Goal: Task Accomplishment & Management: Manage account settings

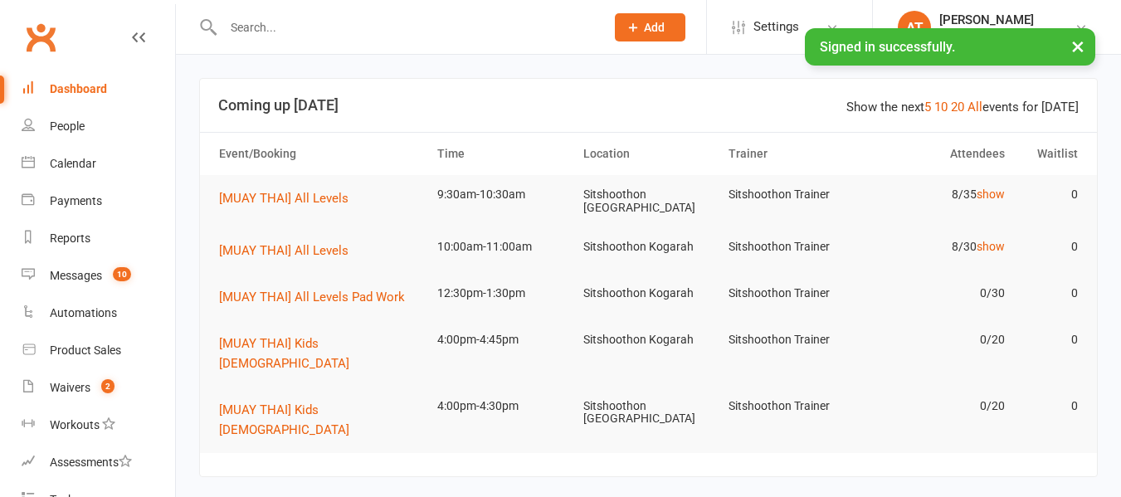
click at [304, 31] on input "text" at bounding box center [405, 27] width 375 height 23
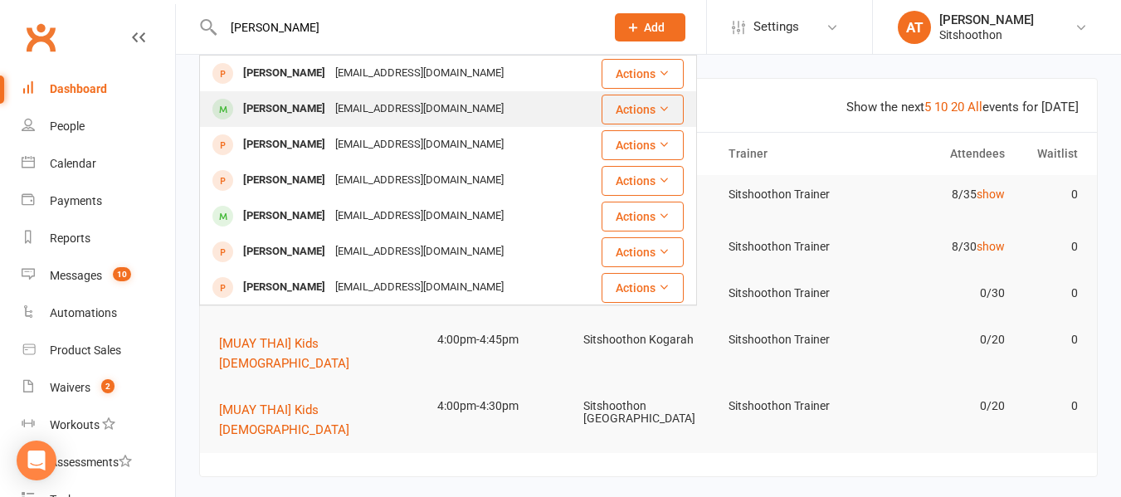
type input "[PERSON_NAME]"
click at [330, 99] on div "[EMAIL_ADDRESS][DOMAIN_NAME]" at bounding box center [419, 109] width 178 height 24
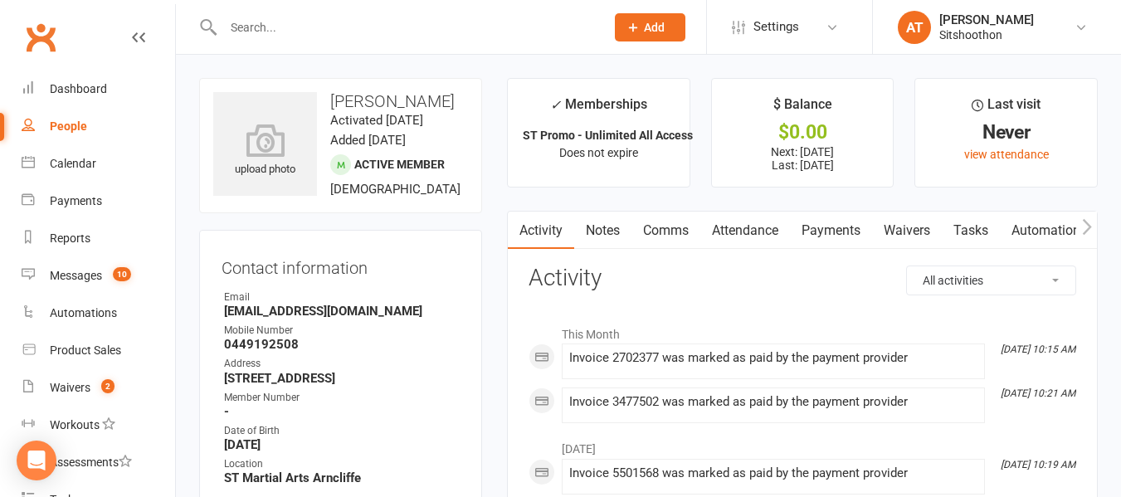
click at [851, 225] on link "Payments" at bounding box center [831, 231] width 82 height 38
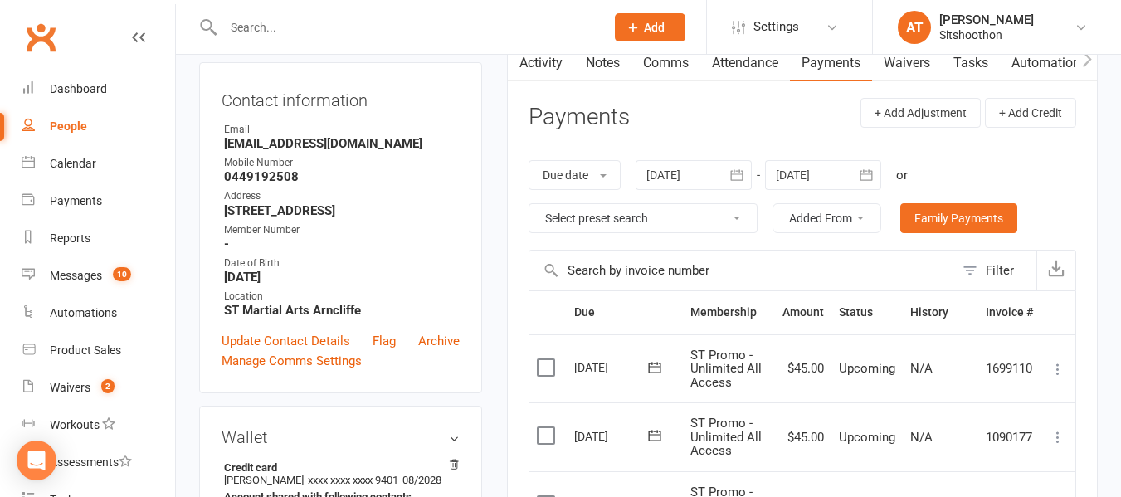
scroll to position [168, 0]
click at [262, 19] on input "text" at bounding box center [405, 27] width 375 height 23
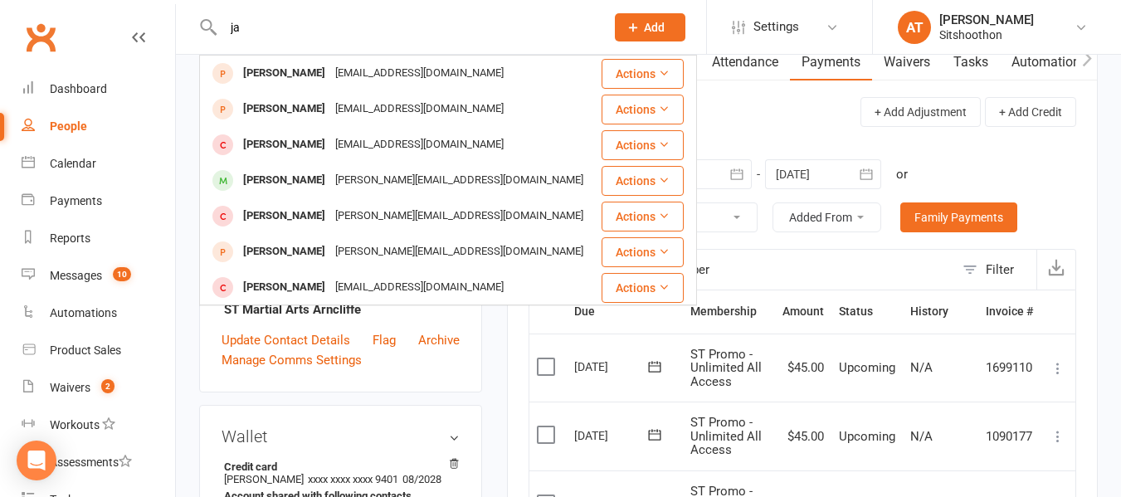
type input "j"
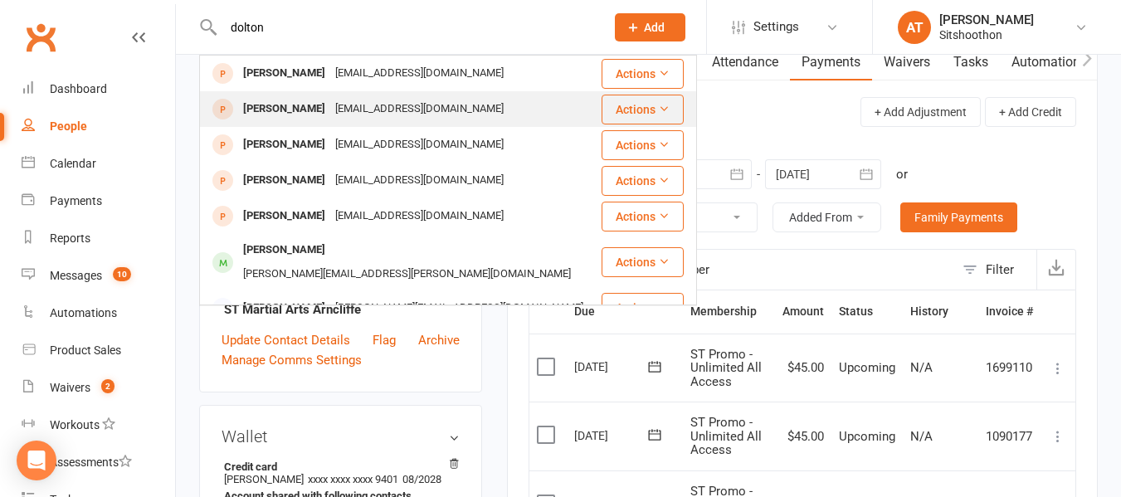
type input "dolton"
click at [457, 114] on div "[PERSON_NAME] [PERSON_NAME][EMAIL_ADDRESS][DOMAIN_NAME]" at bounding box center [400, 109] width 399 height 34
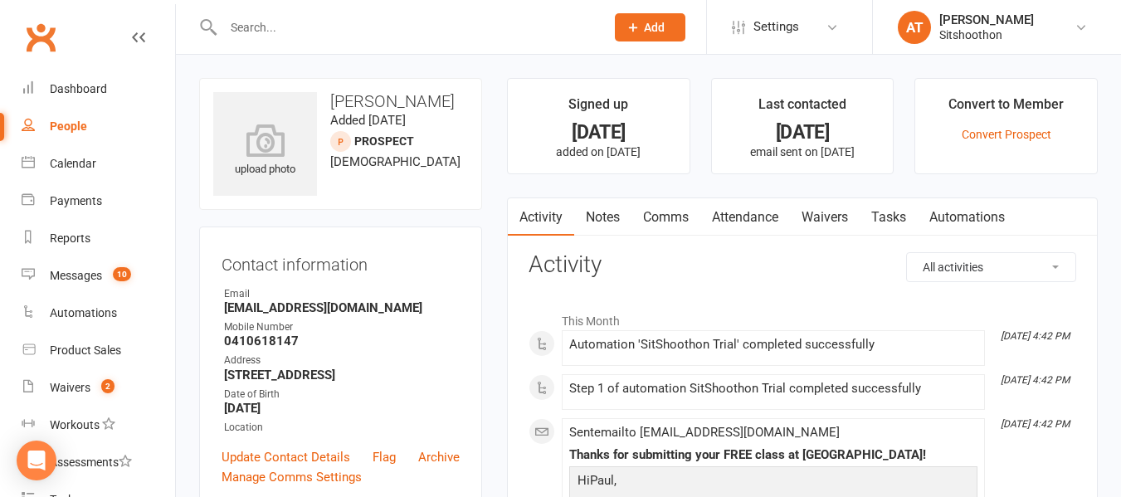
click at [341, 37] on input "text" at bounding box center [405, 27] width 375 height 23
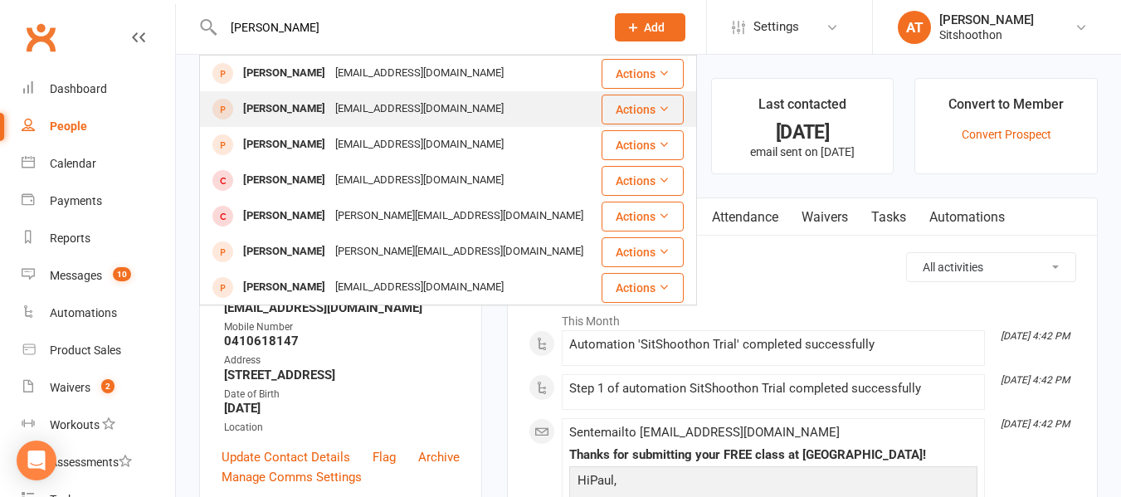
type input "[PERSON_NAME]"
click at [330, 100] on div "[EMAIL_ADDRESS][DOMAIN_NAME]" at bounding box center [419, 109] width 178 height 24
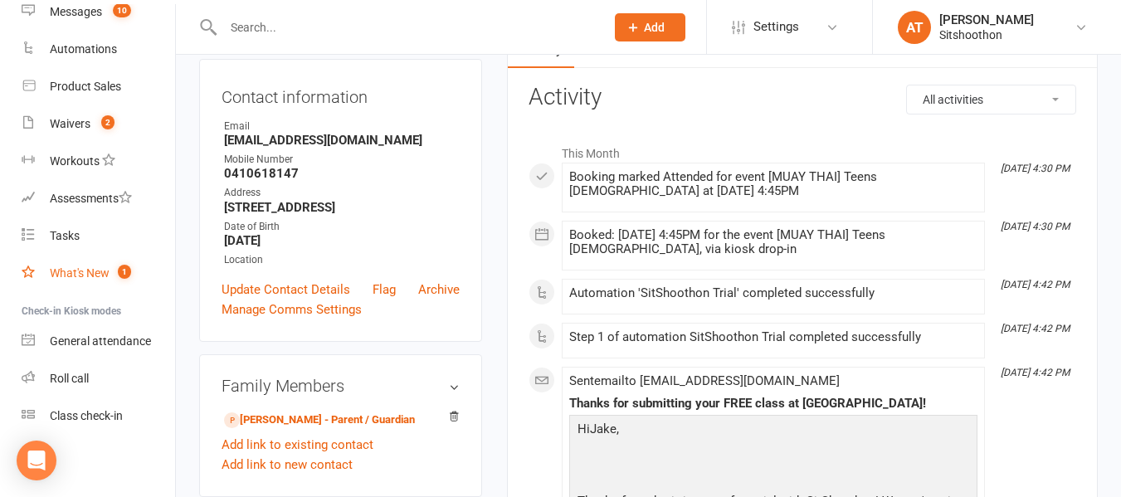
scroll to position [168, 0]
click at [99, 115] on link "Waivers 2" at bounding box center [98, 123] width 153 height 37
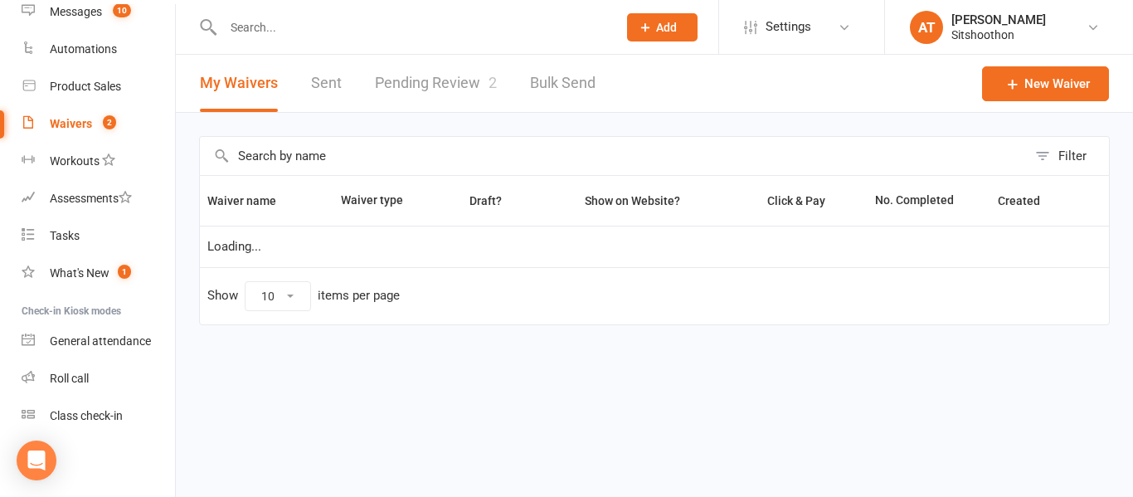
select select "100"
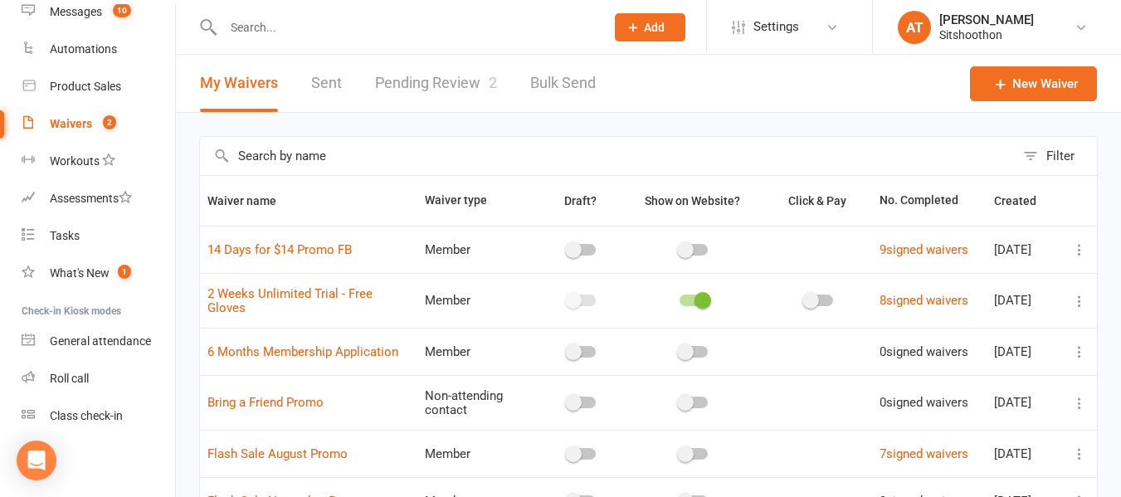
click at [453, 84] on link "Pending Review 2" at bounding box center [436, 83] width 122 height 57
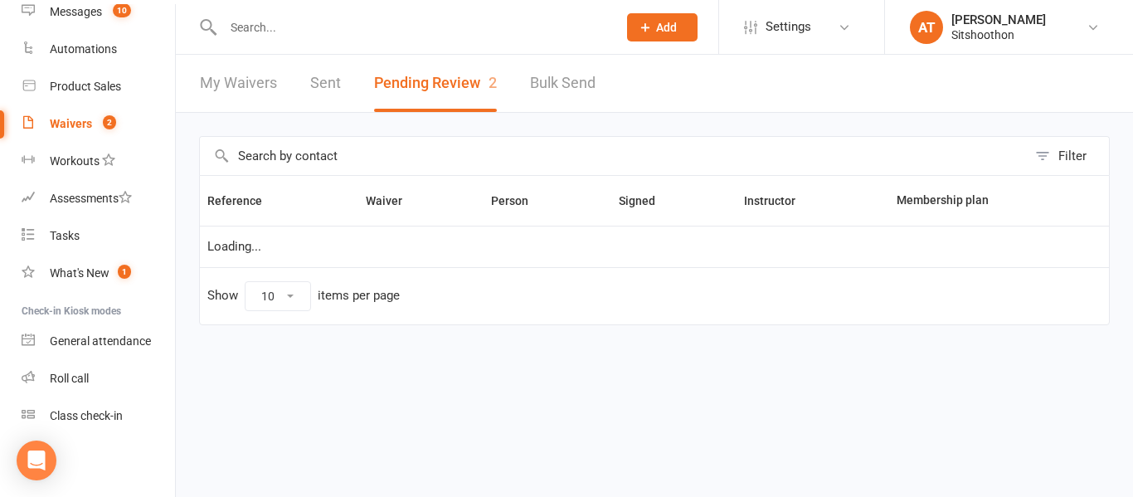
select select "25"
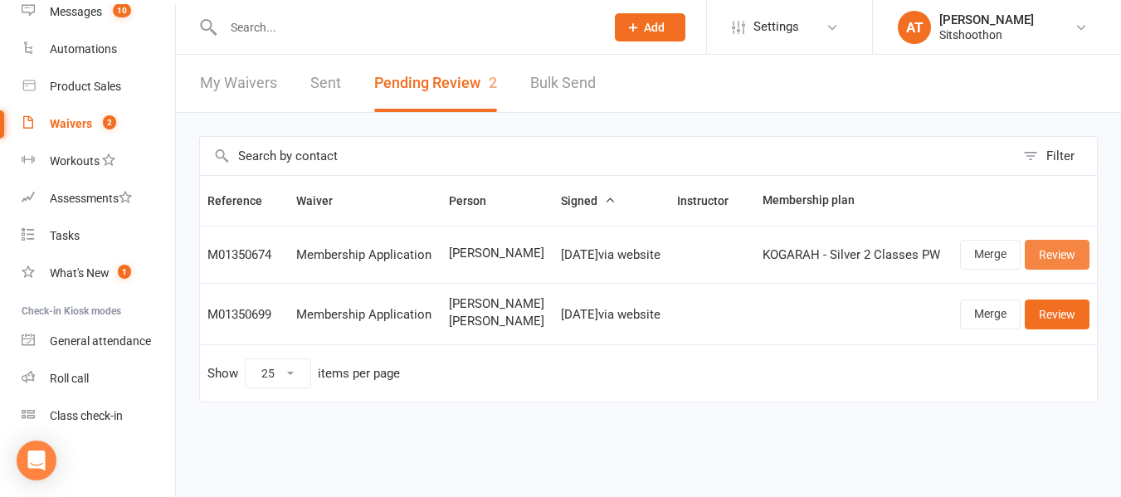
click at [1045, 260] on link "Review" at bounding box center [1057, 255] width 65 height 30
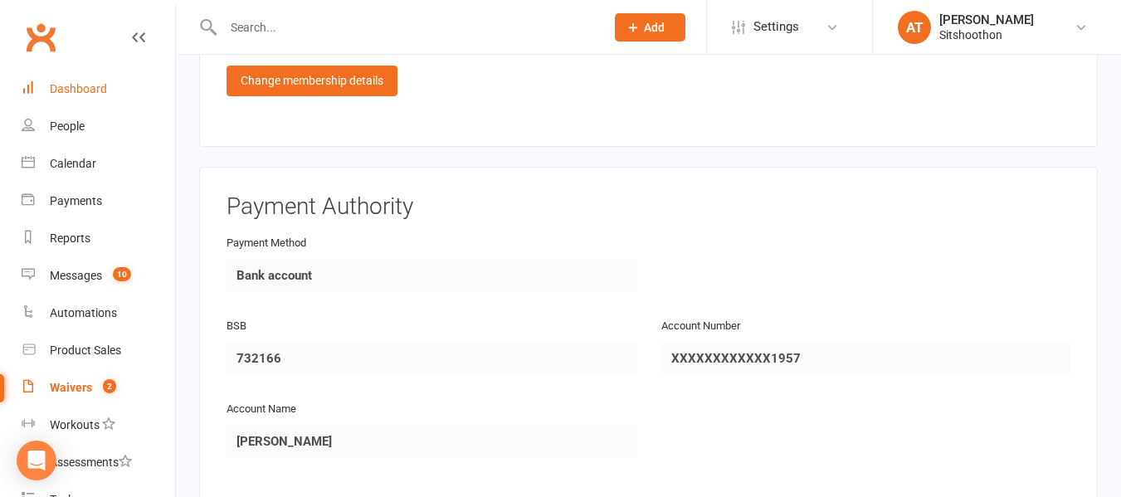
click at [83, 85] on div "Dashboard" at bounding box center [78, 88] width 57 height 13
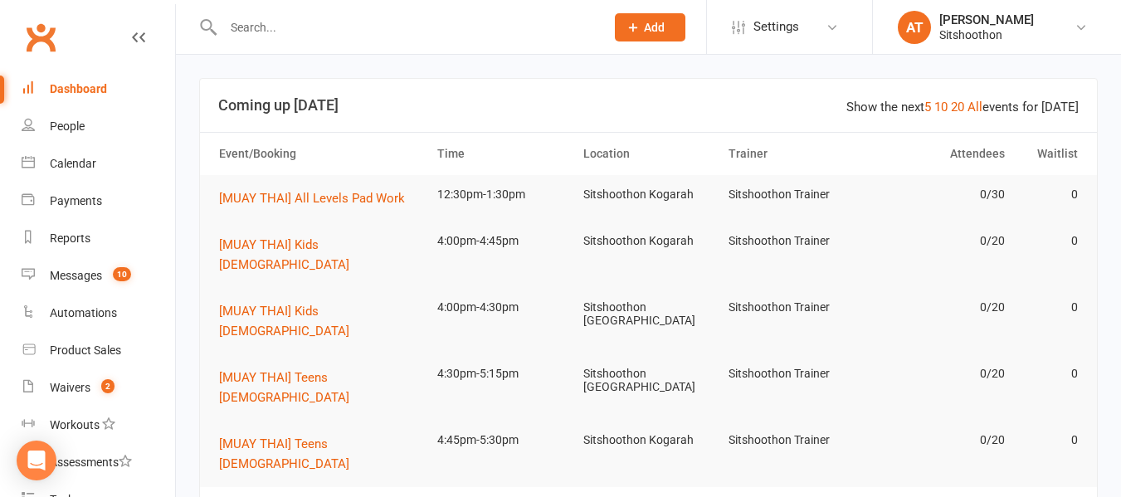
click at [481, 210] on td "12:30pm-1:30pm" at bounding box center [503, 194] width 146 height 39
